Goal: Task Accomplishment & Management: Manage account settings

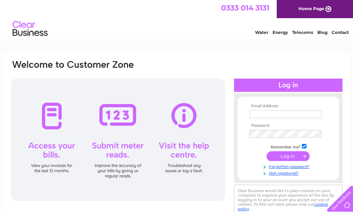
type input "[EMAIL_ADDRESS][DOMAIN_NAME]"
click at [288, 157] on input "submit" at bounding box center [288, 156] width 43 height 10
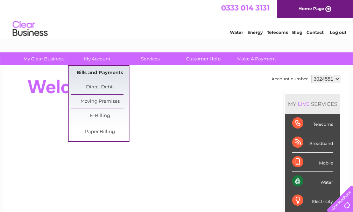
click at [93, 73] on link "Bills and Payments" at bounding box center [100, 73] width 58 height 14
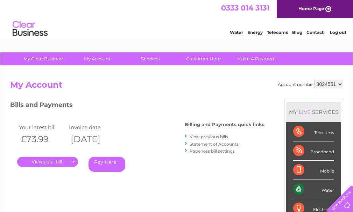
click at [51, 163] on link "." at bounding box center [47, 162] width 61 height 10
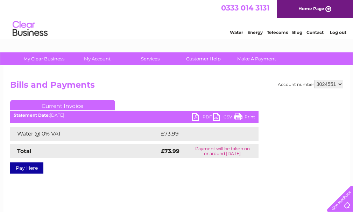
click at [202, 115] on link "PDF" at bounding box center [202, 118] width 21 height 10
click at [341, 31] on link "Log out" at bounding box center [338, 32] width 16 height 5
